Goal: Transaction & Acquisition: Purchase product/service

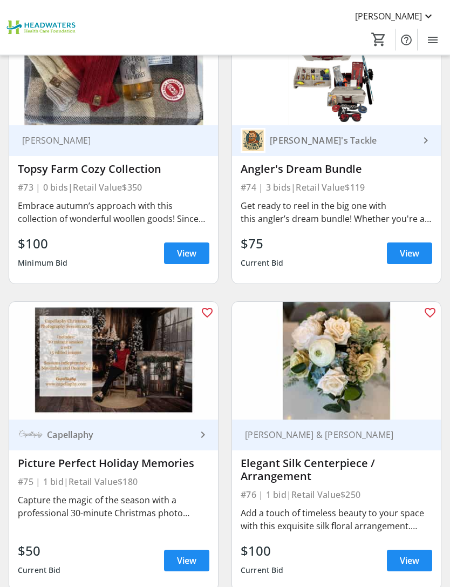
scroll to position [11073, 0]
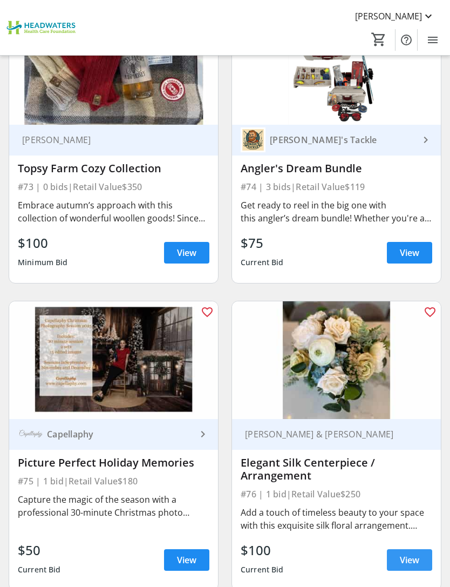
click at [415, 553] on span "View" at bounding box center [409, 559] width 19 height 13
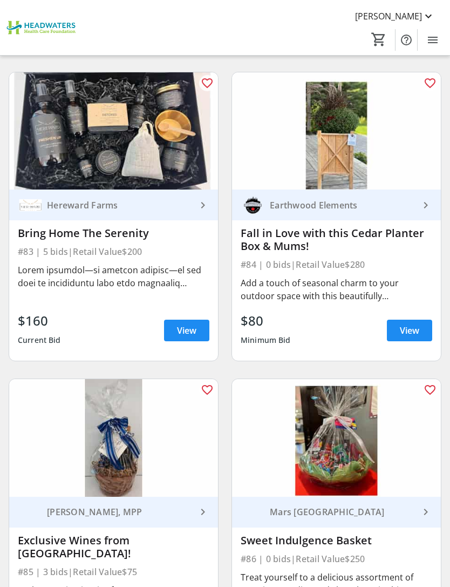
scroll to position [12570, 0]
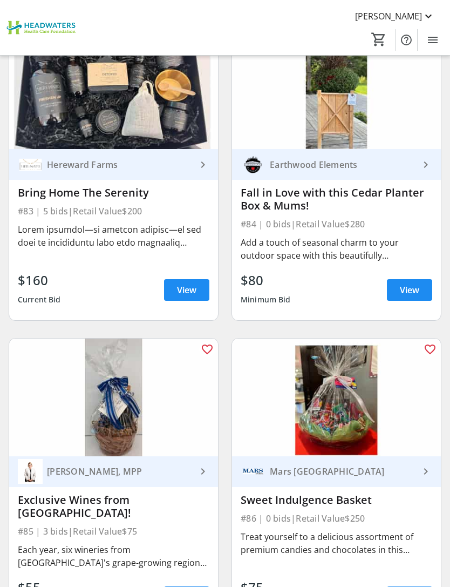
click at [413, 586] on span "View" at bounding box center [409, 596] width 19 height 13
